Goal: Task Accomplishment & Management: Use online tool/utility

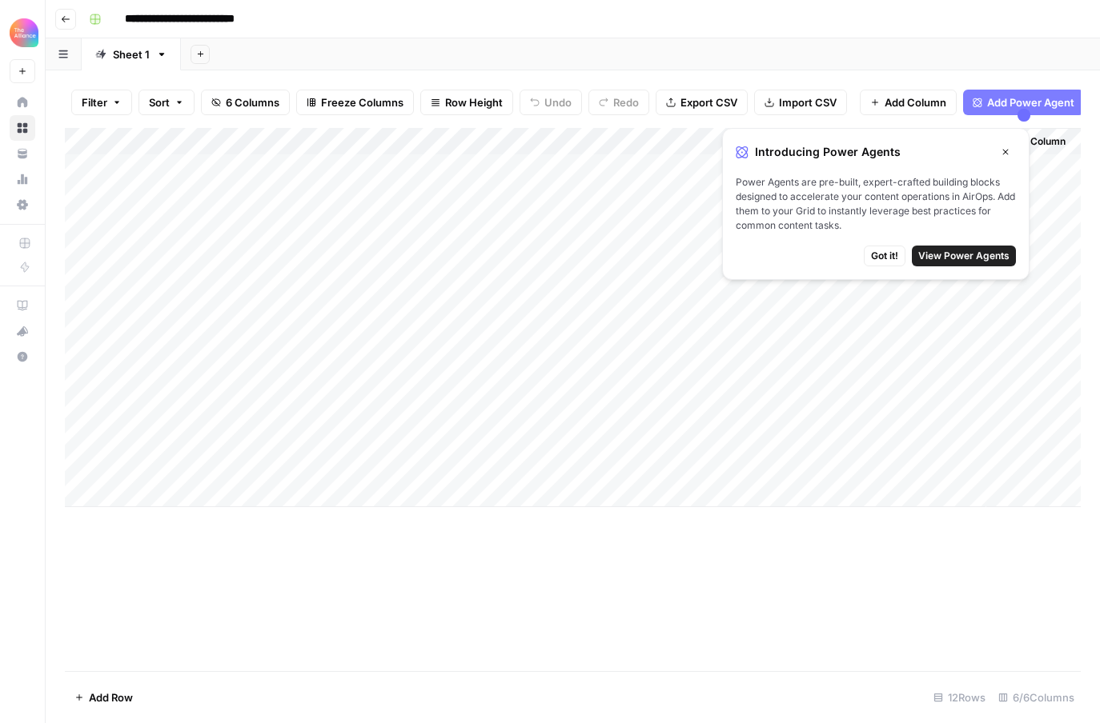
click at [70, 24] on button "Go back" at bounding box center [65, 19] width 21 height 21
click at [424, 584] on div "Add Column" at bounding box center [573, 399] width 1016 height 543
click at [724, 256] on span "Got it!" at bounding box center [884, 256] width 27 height 14
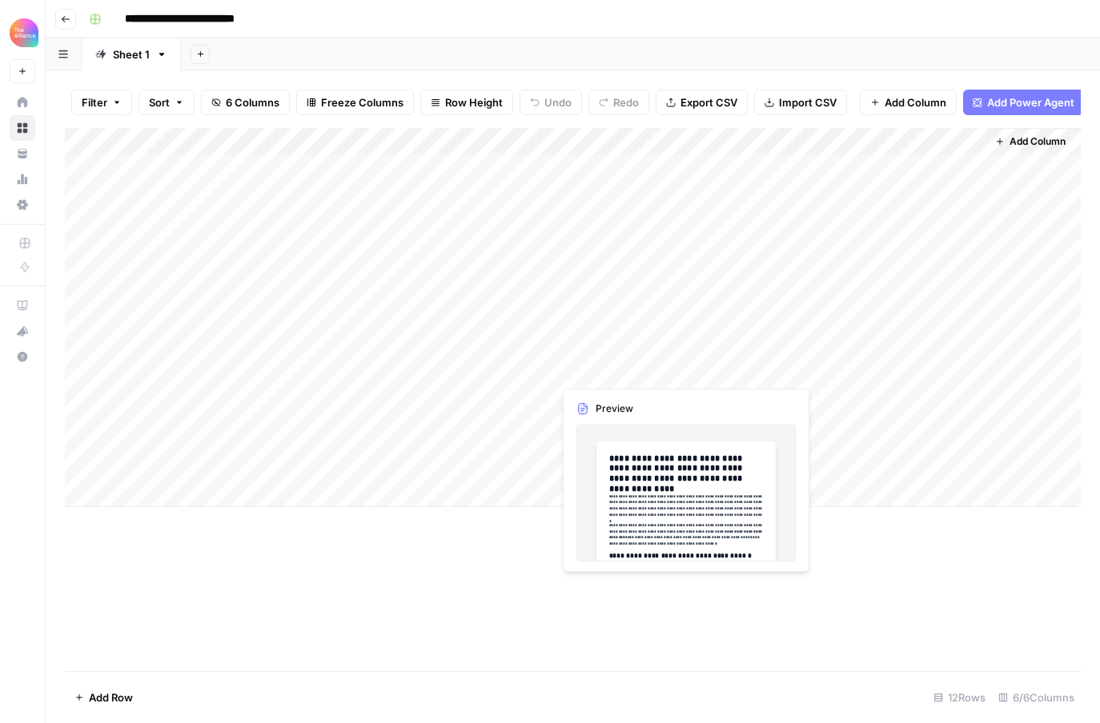
click at [631, 373] on div "Add Column" at bounding box center [573, 317] width 1016 height 379
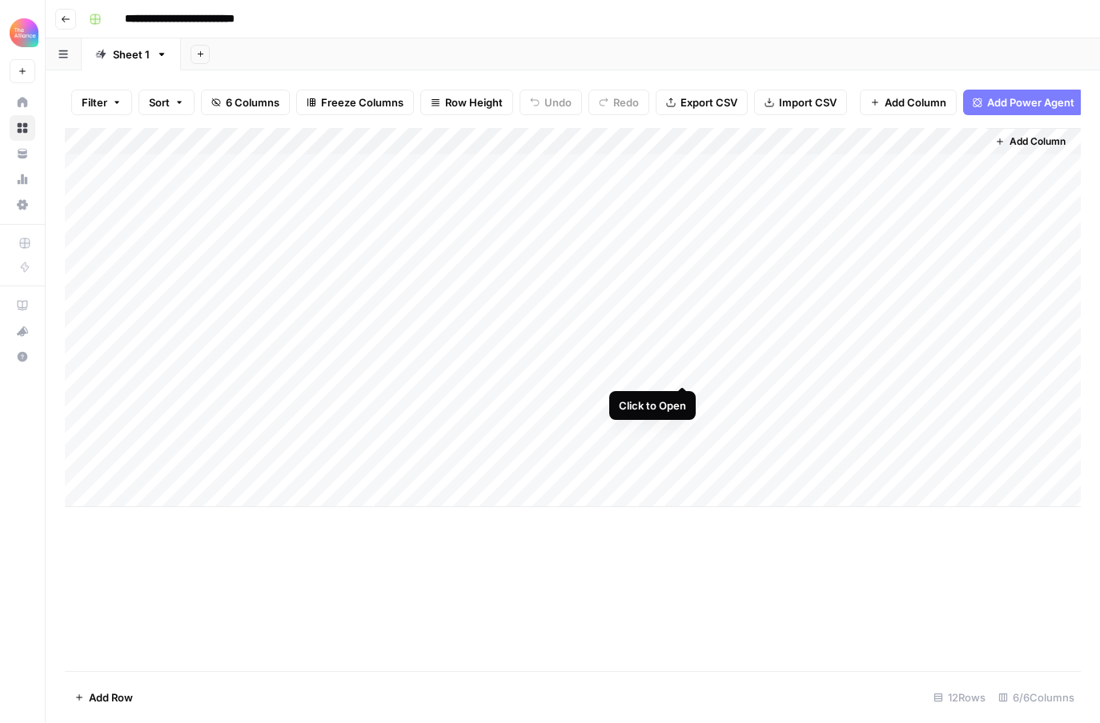
click at [683, 370] on div "Add Column" at bounding box center [573, 317] width 1016 height 379
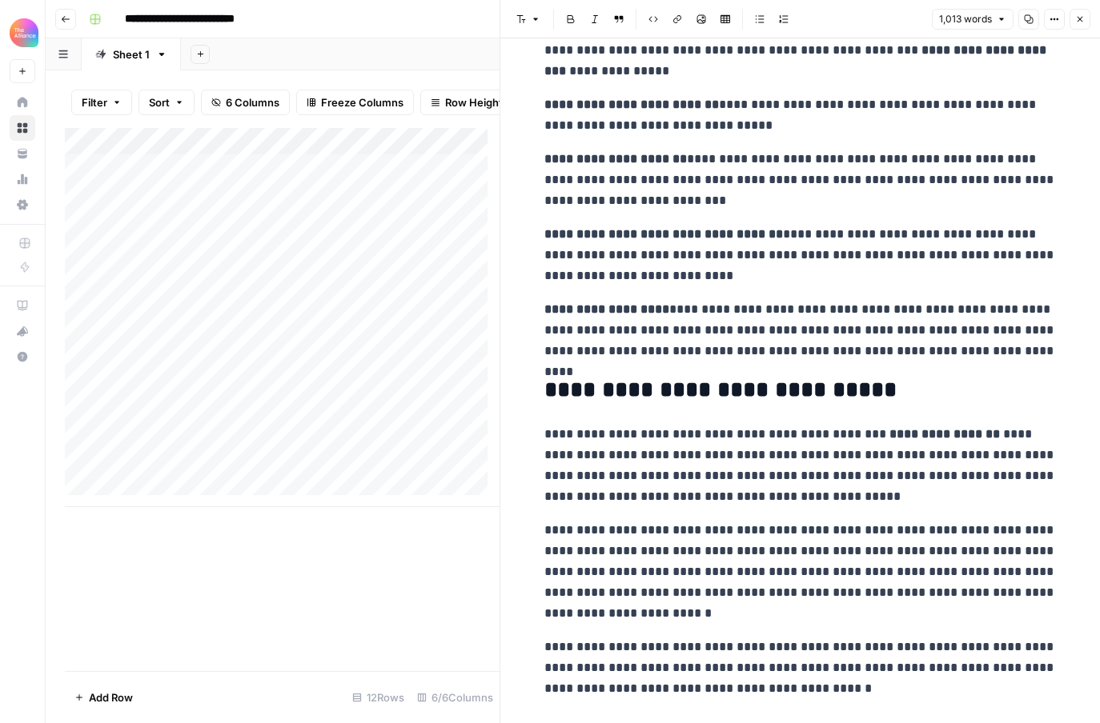
scroll to position [2633, 0]
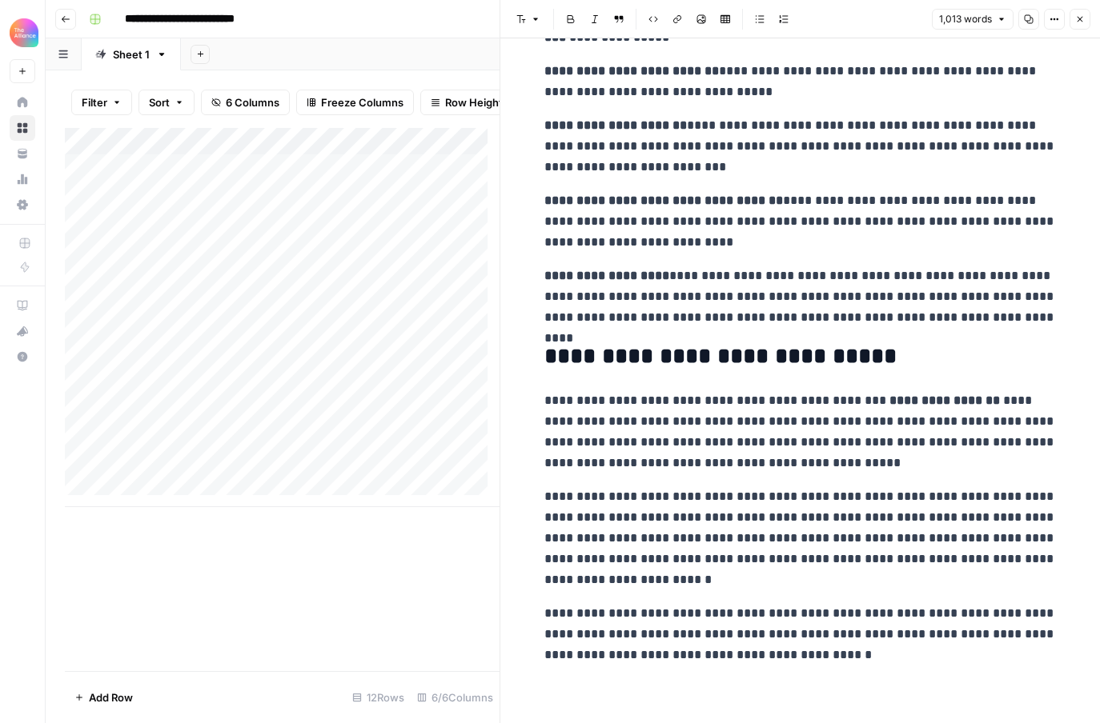
click at [384, 603] on div "Add Column" at bounding box center [282, 399] width 435 height 543
click at [724, 19] on button "Close" at bounding box center [1079, 19] width 21 height 21
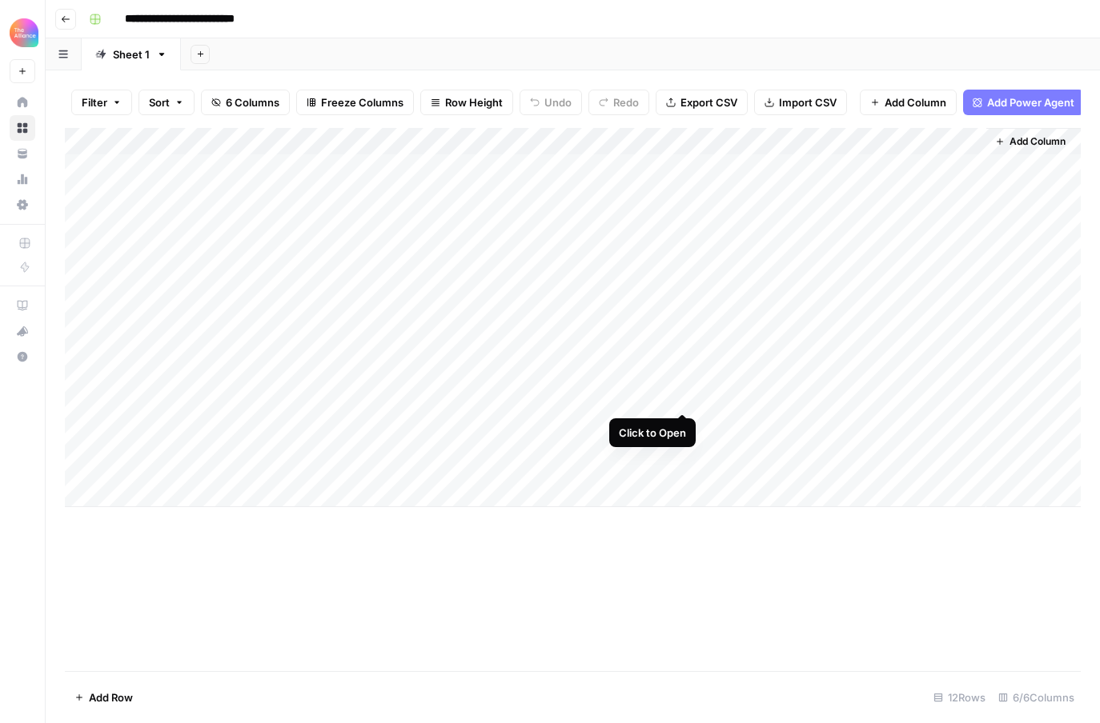
click at [679, 398] on div "Add Column" at bounding box center [573, 317] width 1016 height 379
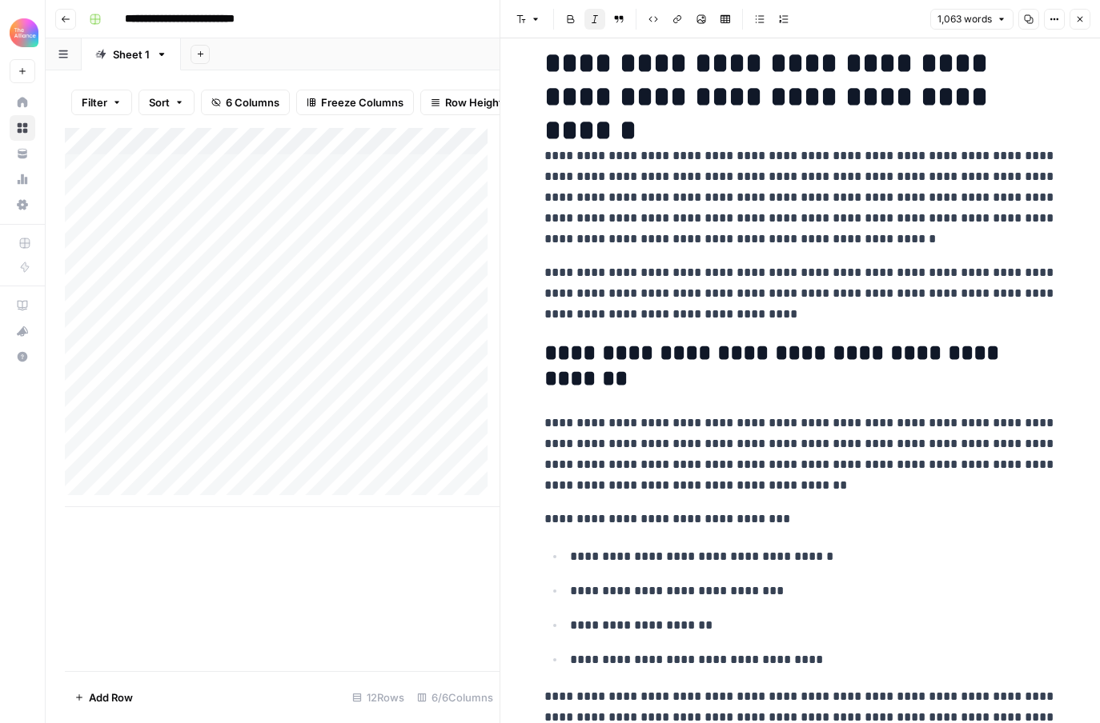
scroll to position [234, 0]
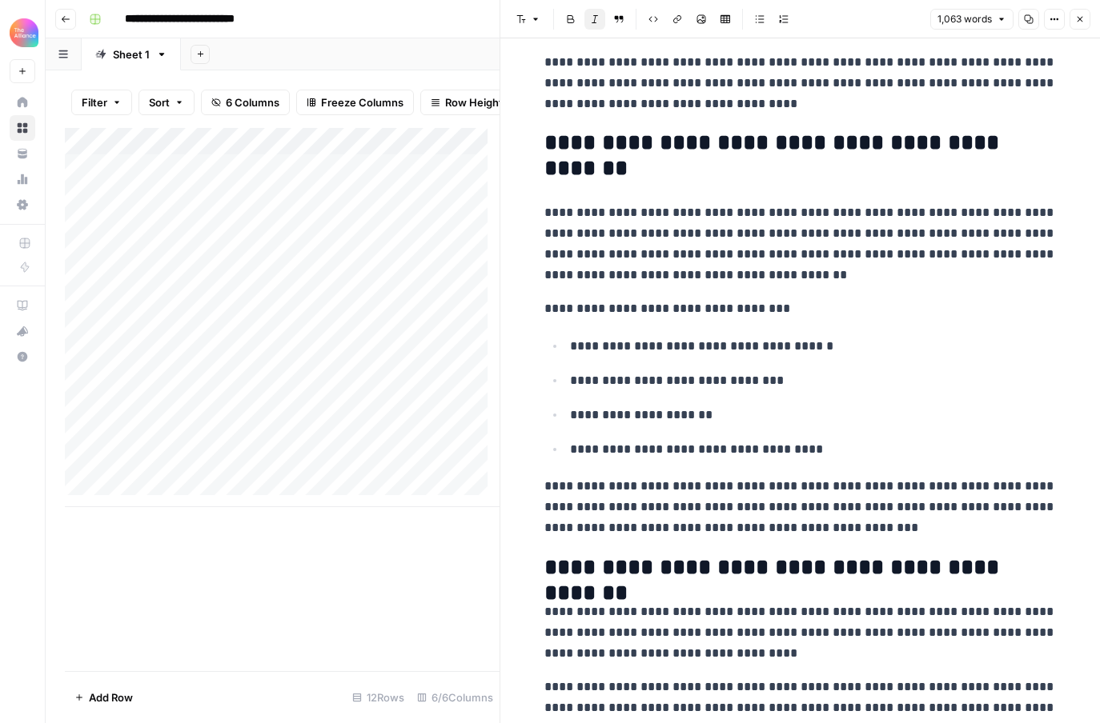
click at [724, 19] on icon "button" at bounding box center [1057, 19] width 2 height 2
click at [343, 639] on div "Add Column" at bounding box center [282, 399] width 435 height 543
click at [724, 19] on icon "button" at bounding box center [1080, 19] width 10 height 10
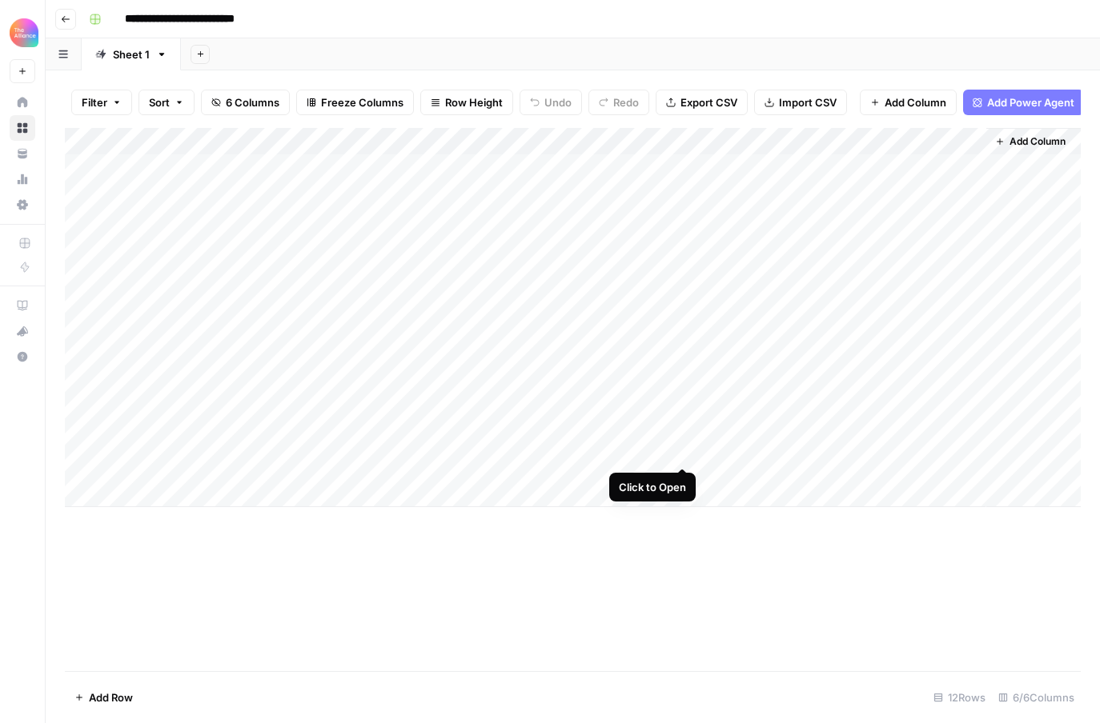
click at [674, 448] on div "Add Column" at bounding box center [573, 317] width 1016 height 379
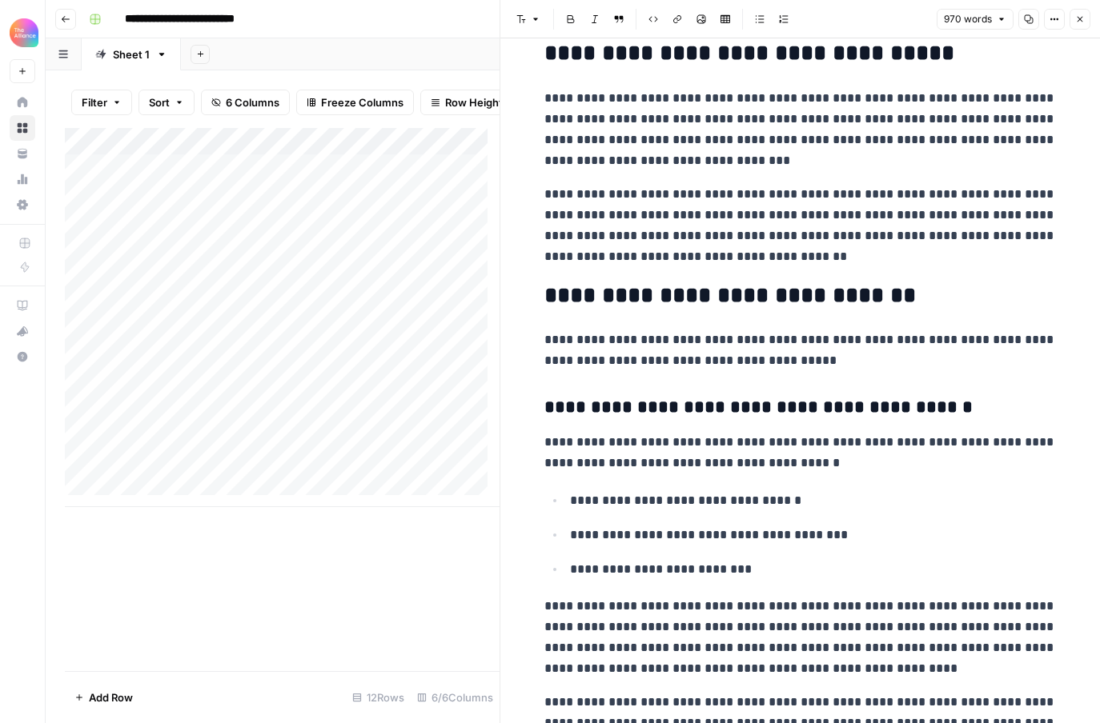
scroll to position [257, 0]
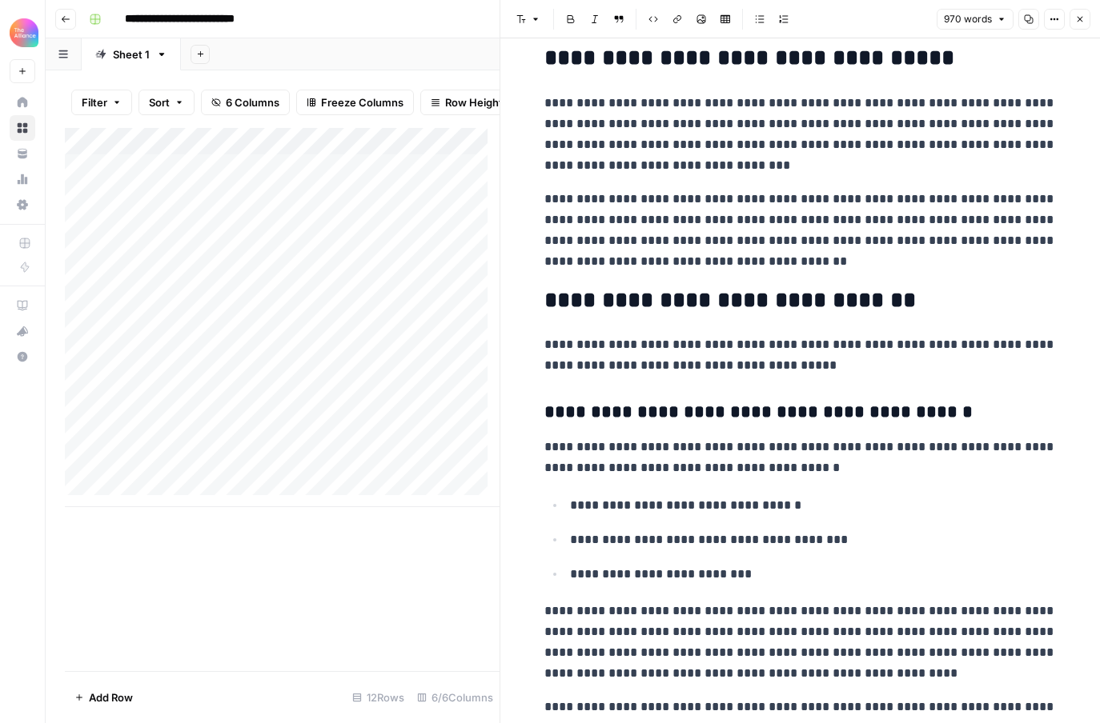
click at [198, 451] on div "Add Column" at bounding box center [282, 317] width 435 height 379
click at [190, 451] on div "Add Column" at bounding box center [282, 317] width 435 height 379
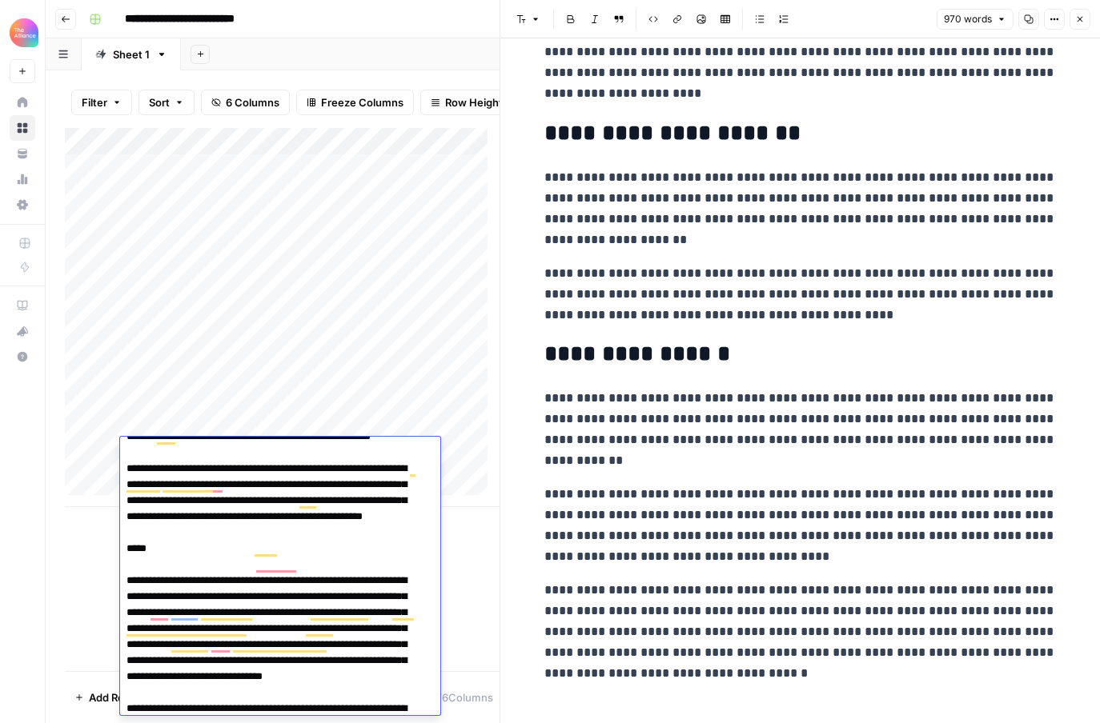
scroll to position [2133, 0]
